Goal: Information Seeking & Learning: Learn about a topic

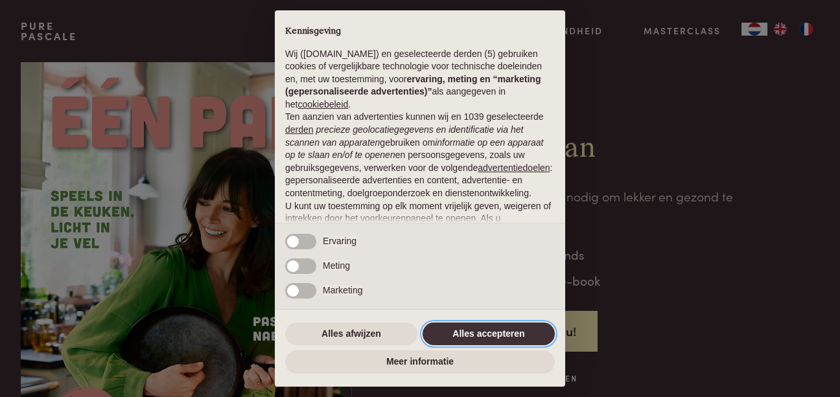
click at [485, 337] on button "Alles accepteren" at bounding box center [488, 334] width 132 height 23
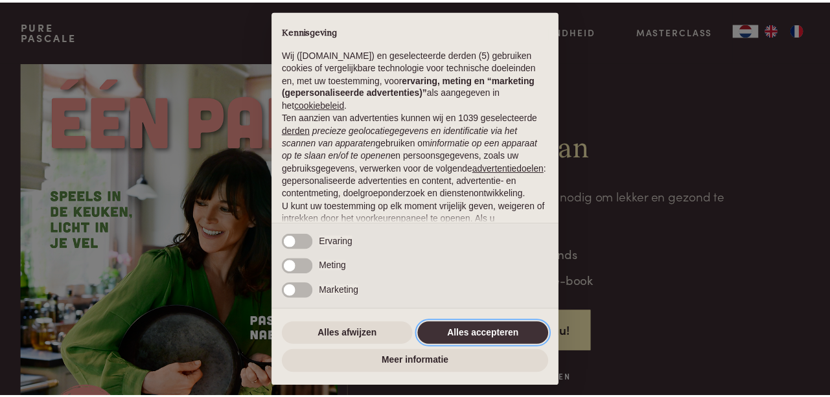
scroll to position [124, 0]
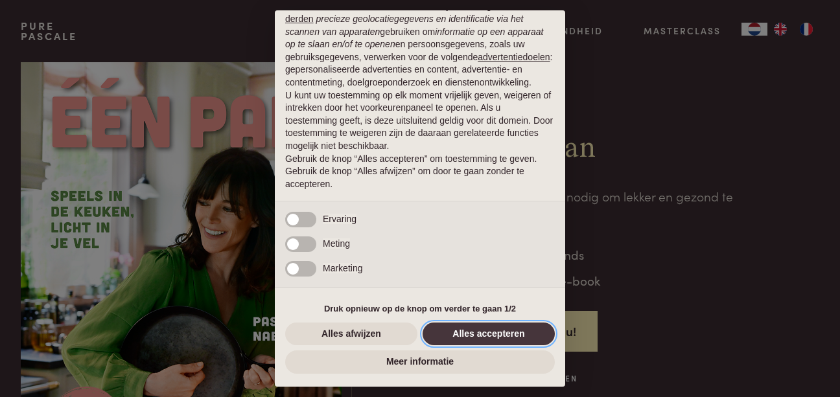
click at [485, 335] on button "Alles accepteren" at bounding box center [488, 334] width 132 height 23
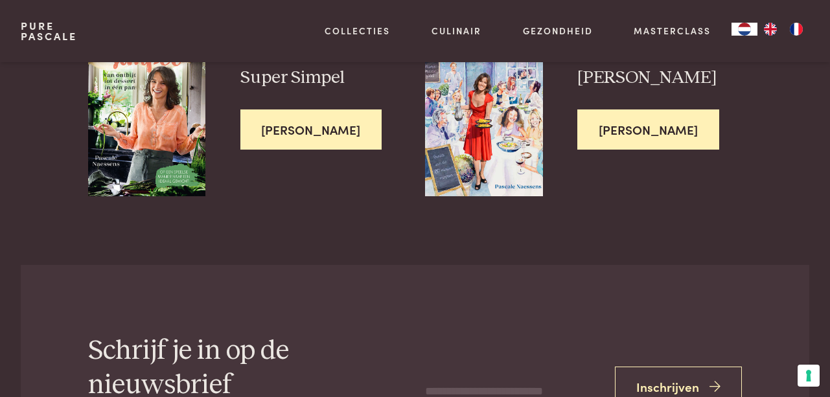
scroll to position [3221, 0]
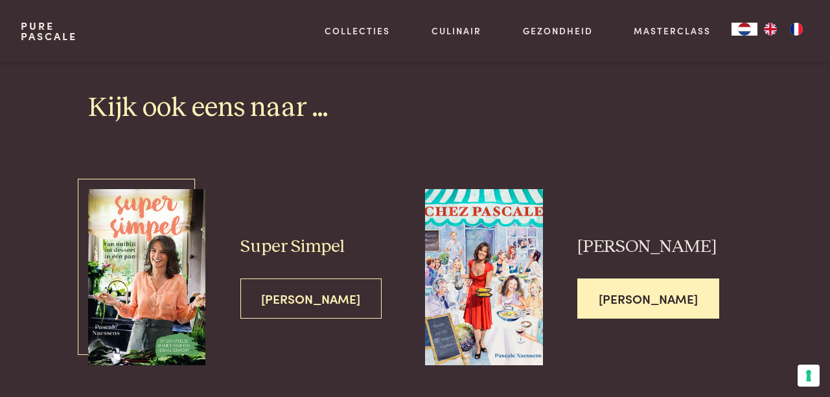
click at [304, 297] on span "Lees meer" at bounding box center [311, 299] width 142 height 41
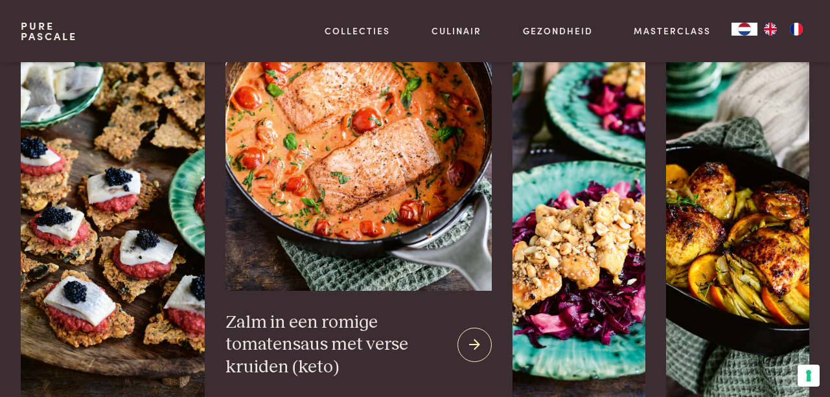
scroll to position [1684, 0]
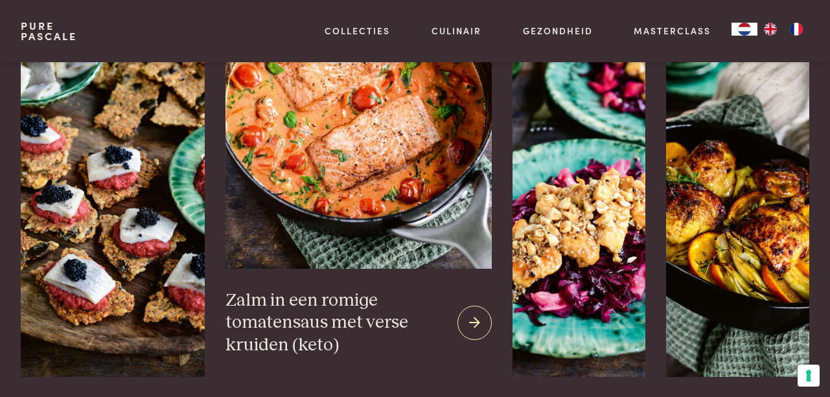
click at [469, 325] on icon at bounding box center [474, 323] width 11 height 19
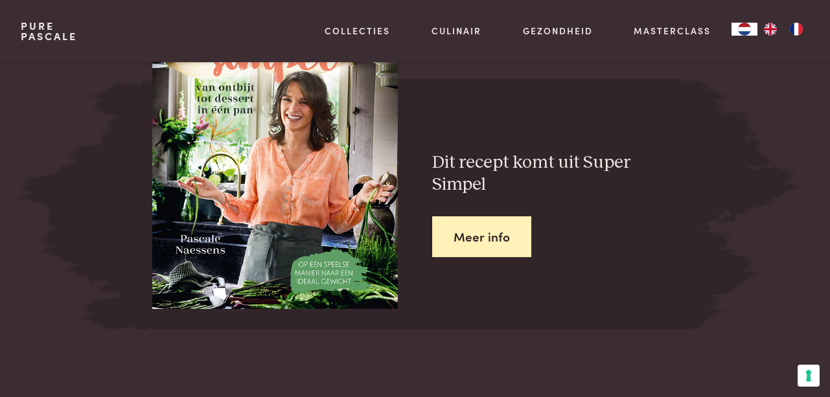
scroll to position [1555, 0]
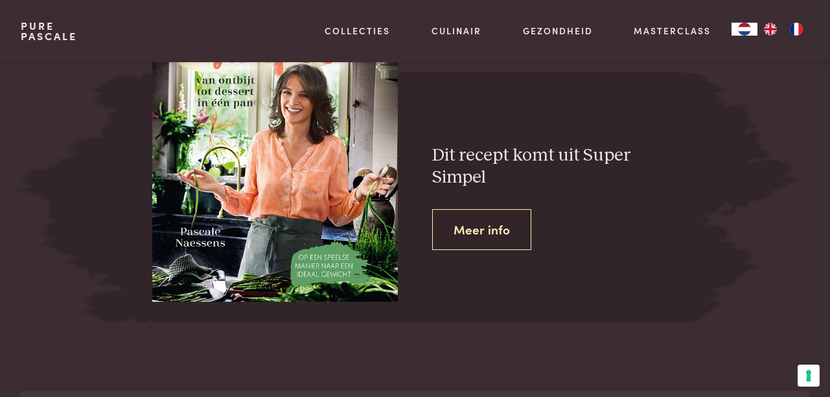
click at [484, 231] on link "Meer info" at bounding box center [481, 229] width 99 height 41
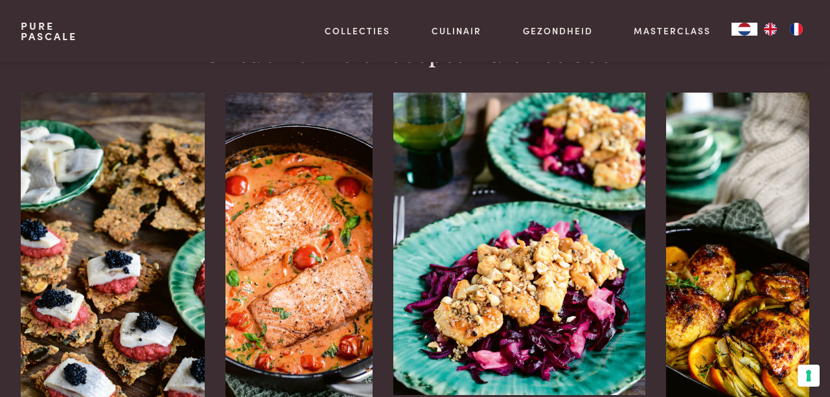
scroll to position [1620, 0]
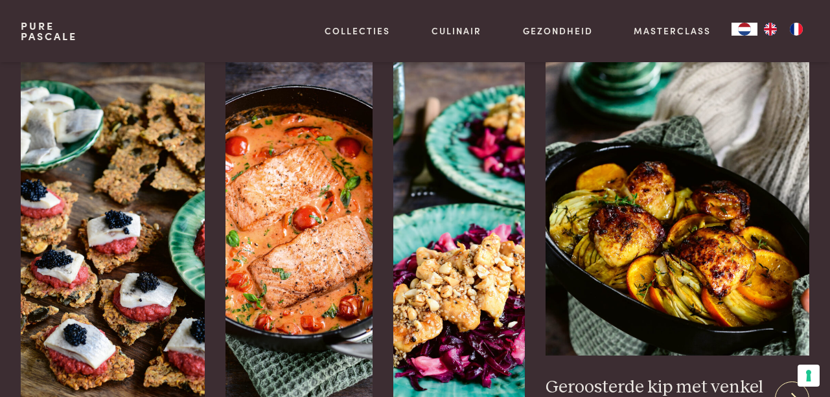
click at [739, 285] on img at bounding box center [677, 204] width 264 height 303
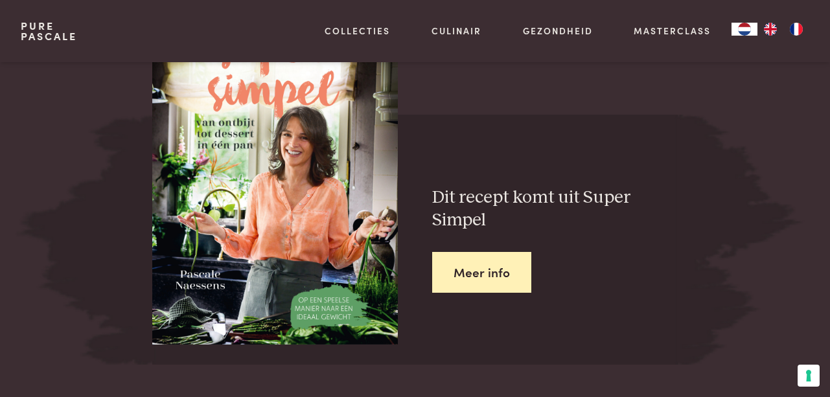
scroll to position [1450, 0]
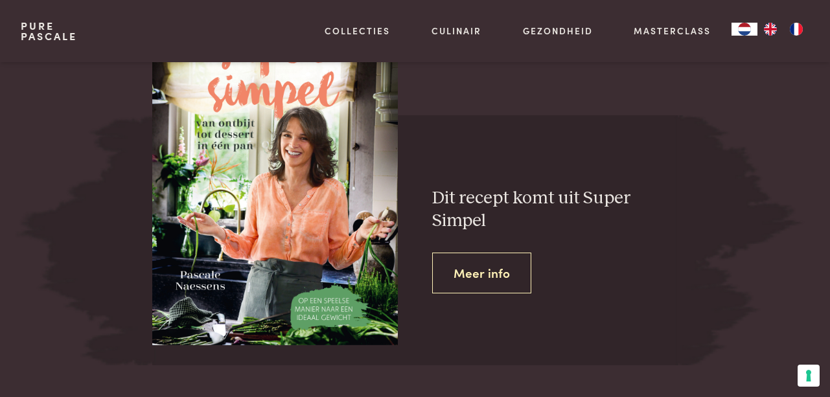
click at [476, 277] on link "Meer info" at bounding box center [481, 273] width 99 height 41
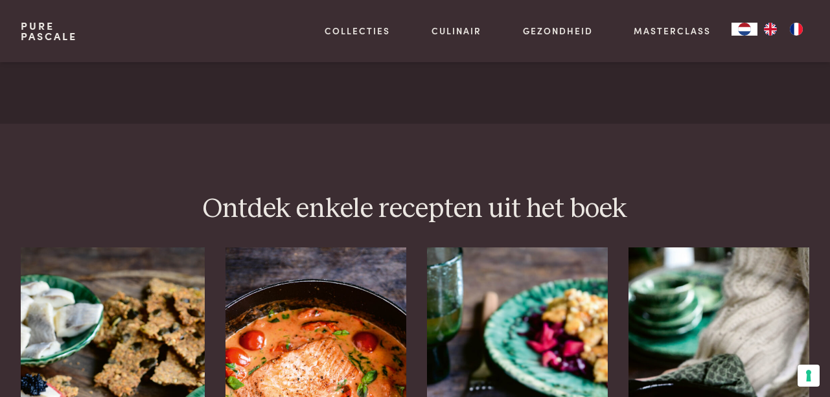
scroll to position [1490, 0]
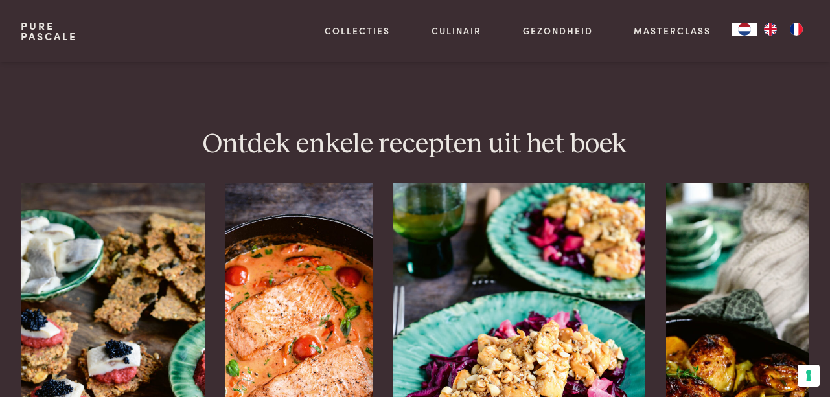
click at [501, 339] on img at bounding box center [519, 334] width 252 height 303
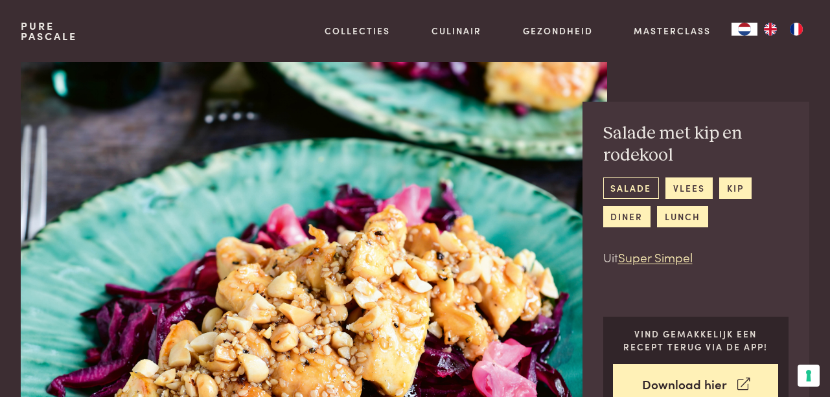
click at [628, 190] on link "salade" at bounding box center [631, 188] width 56 height 21
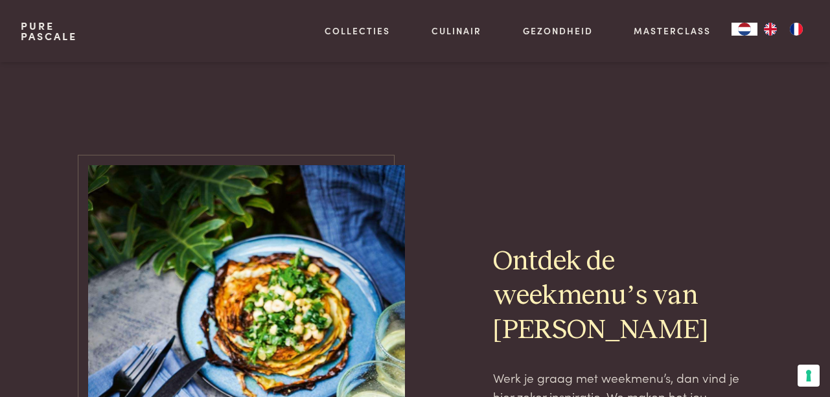
scroll to position [777, 0]
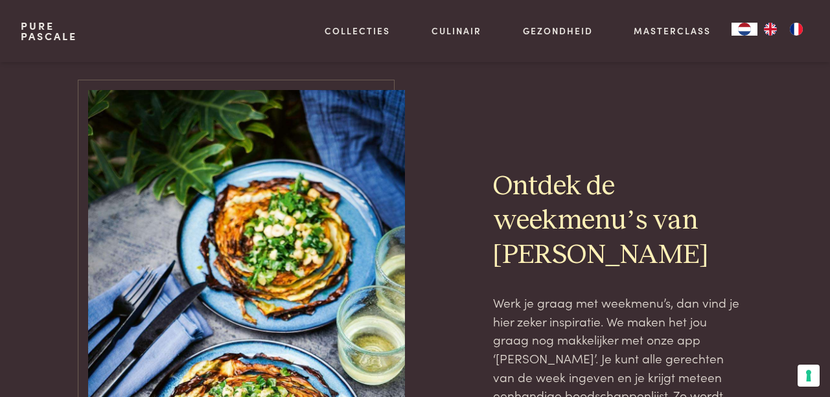
click at [286, 273] on img at bounding box center [246, 327] width 317 height 475
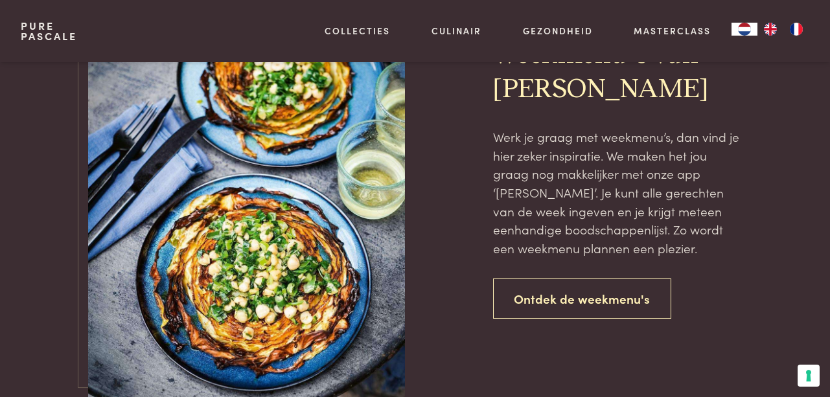
scroll to position [972, 0]
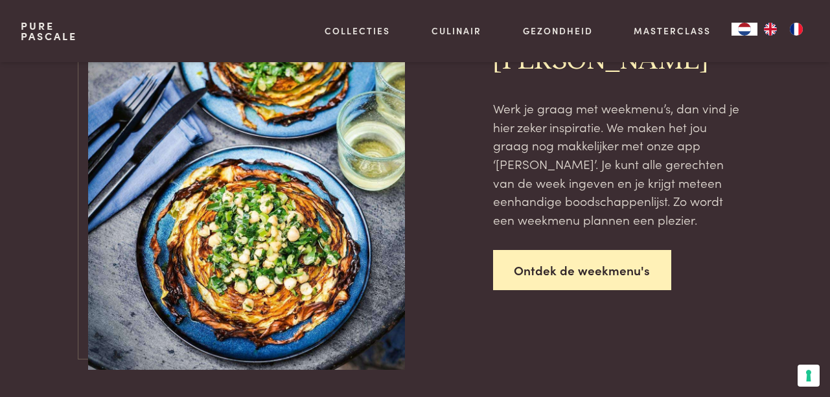
click at [593, 267] on link "Ontdek de weekmenu's" at bounding box center [582, 270] width 179 height 41
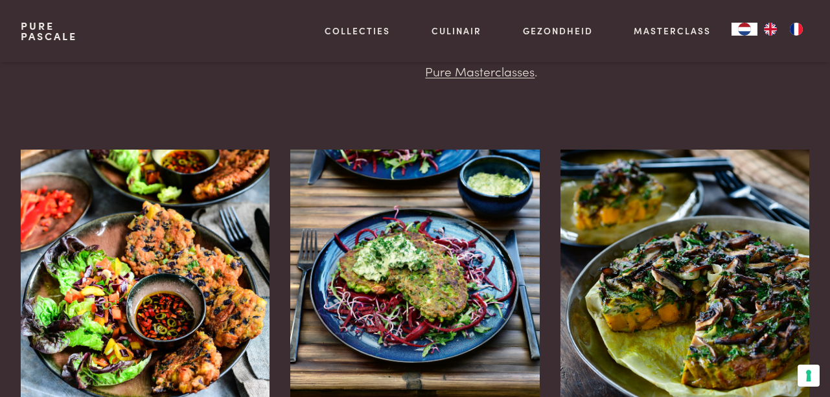
scroll to position [259, 0]
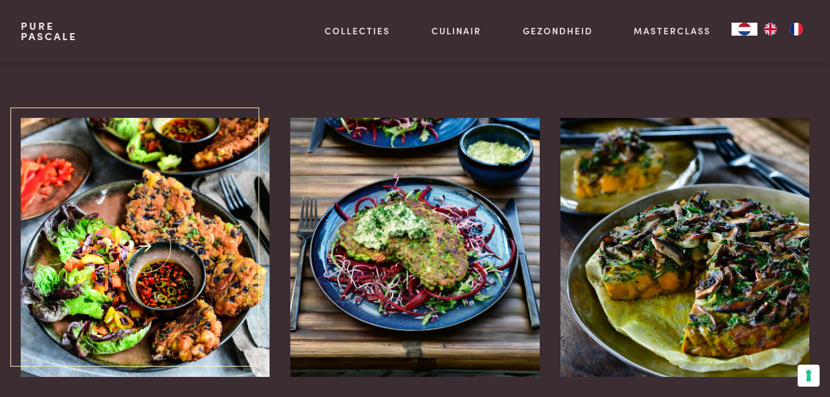
click at [182, 330] on img at bounding box center [145, 247] width 249 height 259
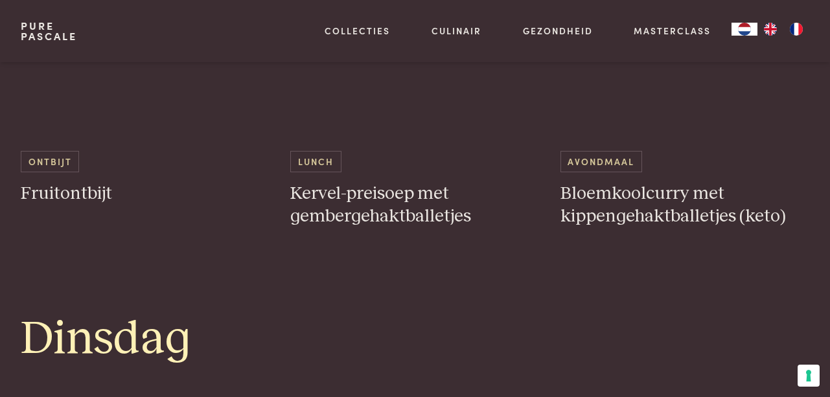
scroll to position [1037, 0]
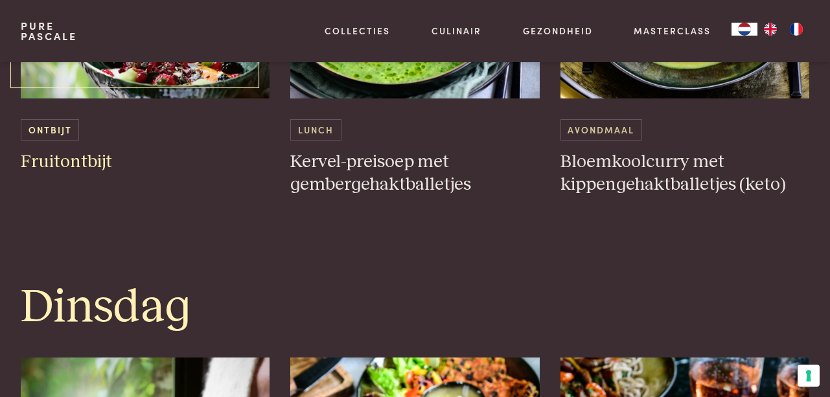
click at [73, 160] on h3 "Fruitontbijt" at bounding box center [145, 162] width 249 height 23
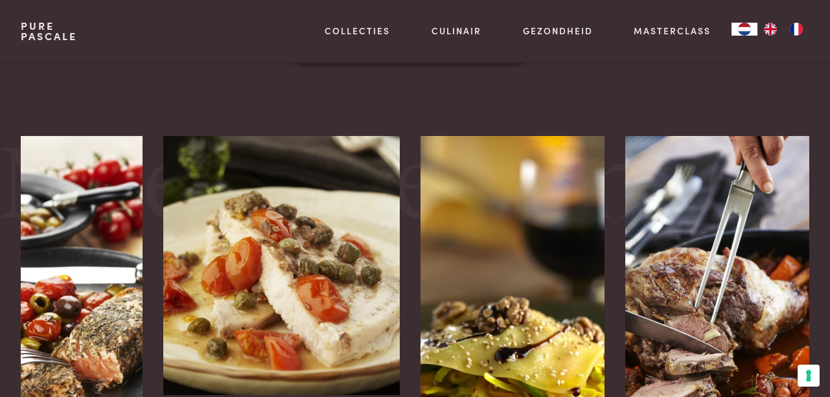
scroll to position [1490, 0]
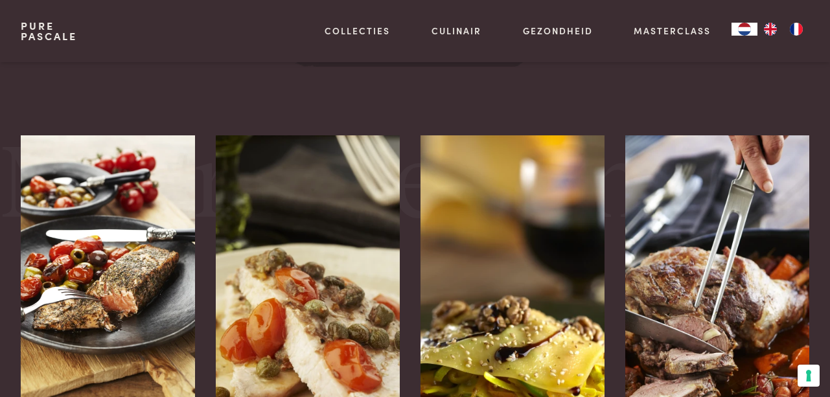
click at [130, 309] on img at bounding box center [108, 275] width 174 height 281
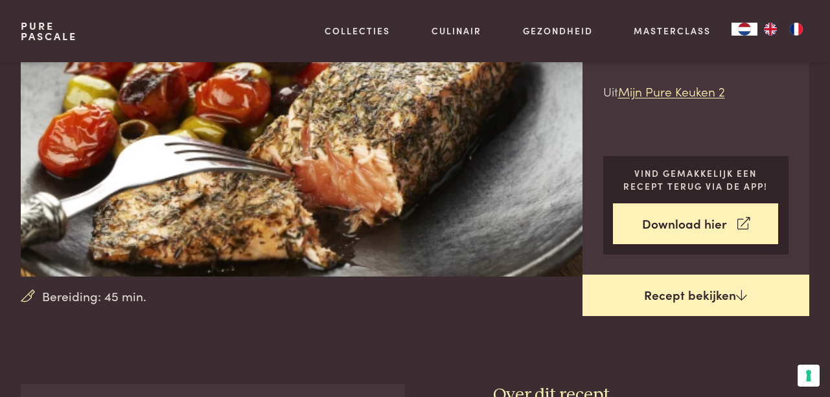
click at [678, 288] on link "Recept bekijken" at bounding box center [695, 295] width 227 height 41
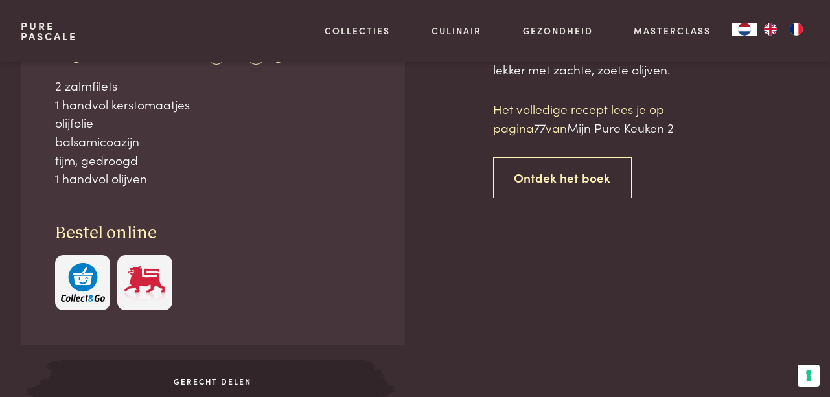
scroll to position [521, 0]
